Goal: Obtain resource: Obtain resource

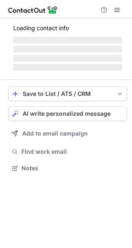
scroll to position [160, 132]
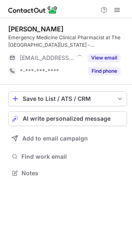
scroll to position [167, 132]
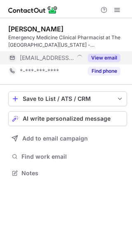
click at [109, 56] on button "View email" at bounding box center [104, 58] width 33 height 8
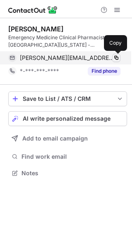
click at [116, 58] on span at bounding box center [116, 57] width 7 height 7
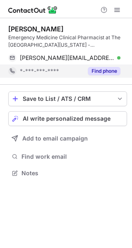
click at [111, 70] on button "Find phone" at bounding box center [104, 71] width 33 height 8
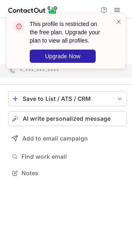
click at [122, 23] on div "This profile is restricted on the free plan. Upgrade your plan to view all prof…" at bounding box center [66, 41] width 119 height 54
click at [120, 21] on span at bounding box center [119, 21] width 7 height 8
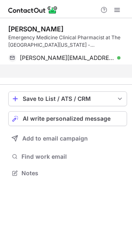
scroll to position [154, 132]
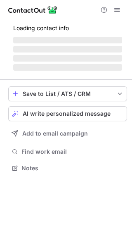
scroll to position [173, 132]
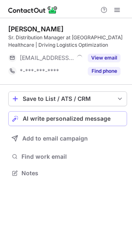
scroll to position [167, 132]
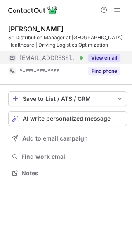
click at [103, 56] on button "View email" at bounding box center [104, 58] width 33 height 8
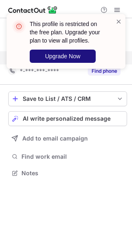
click at [83, 54] on button "Upgrade Now" at bounding box center [63, 56] width 66 height 13
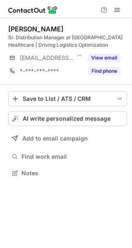
scroll to position [167, 132]
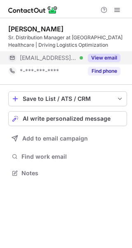
click at [109, 59] on button "View email" at bounding box center [104, 58] width 33 height 8
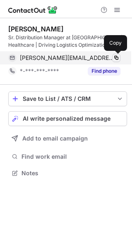
click at [118, 57] on span at bounding box center [116, 57] width 7 height 7
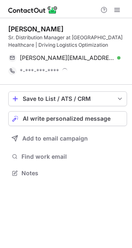
scroll to position [167, 132]
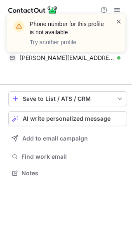
click at [117, 21] on span at bounding box center [119, 21] width 7 height 8
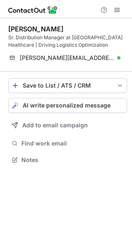
scroll to position [154, 132]
